Goal: Information Seeking & Learning: Learn about a topic

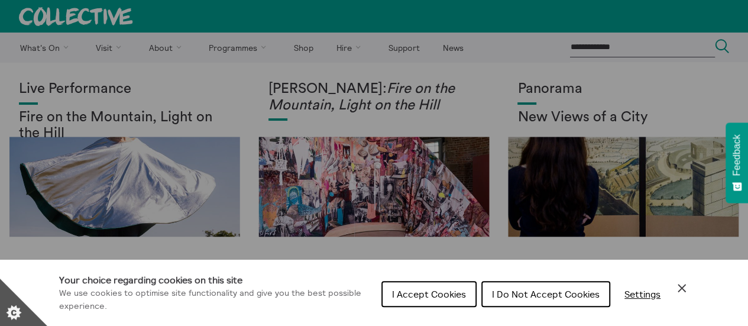
click at [509, 291] on body "**********" at bounding box center [374, 267] width 748 height 535
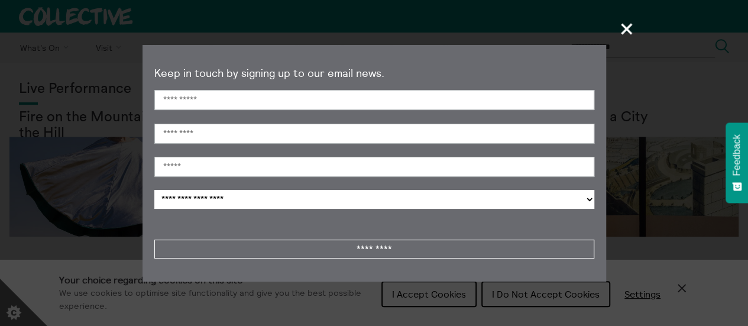
click at [623, 29] on span "+" at bounding box center [627, 28] width 35 height 35
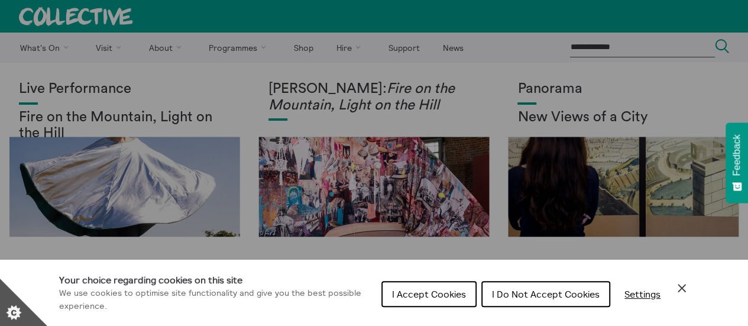
click at [504, 289] on span "I Do Not Accept Cookies" at bounding box center [546, 294] width 108 height 12
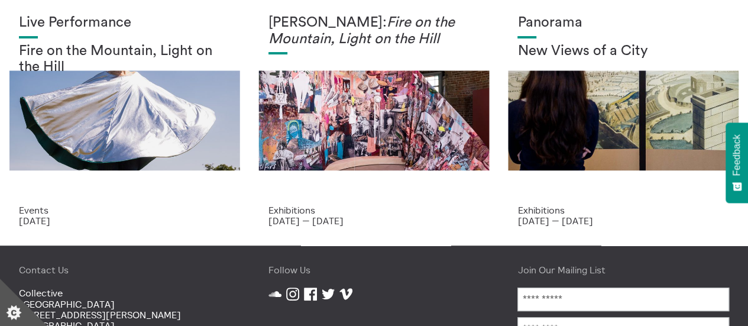
scroll to position [68, 0]
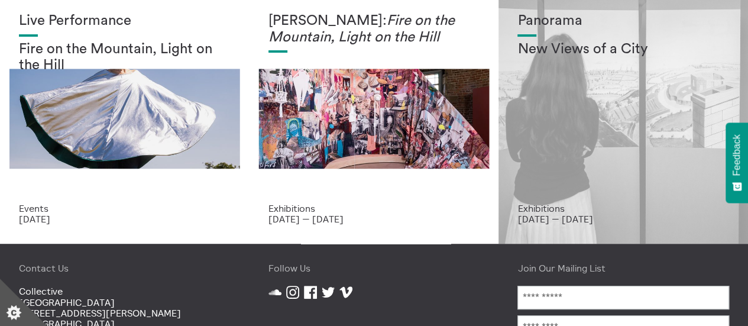
click at [562, 53] on h2 "New Views of a City" at bounding box center [623, 49] width 212 height 17
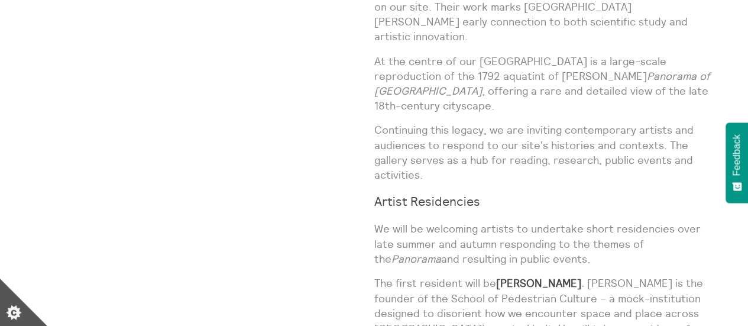
scroll to position [536, 0]
